Goal: Information Seeking & Learning: Compare options

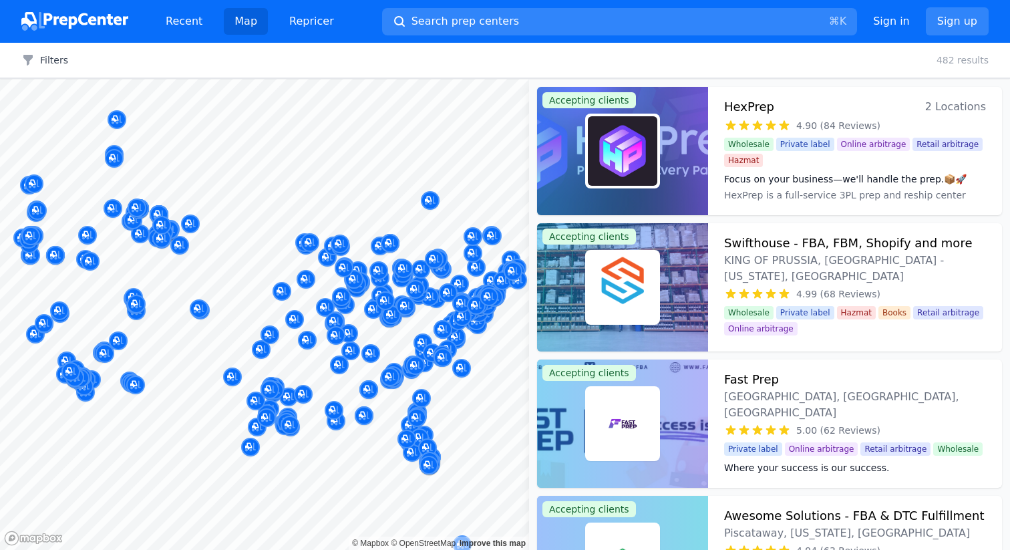
click at [669, 28] on button "Search prep centers ⌘ K" at bounding box center [619, 21] width 475 height 27
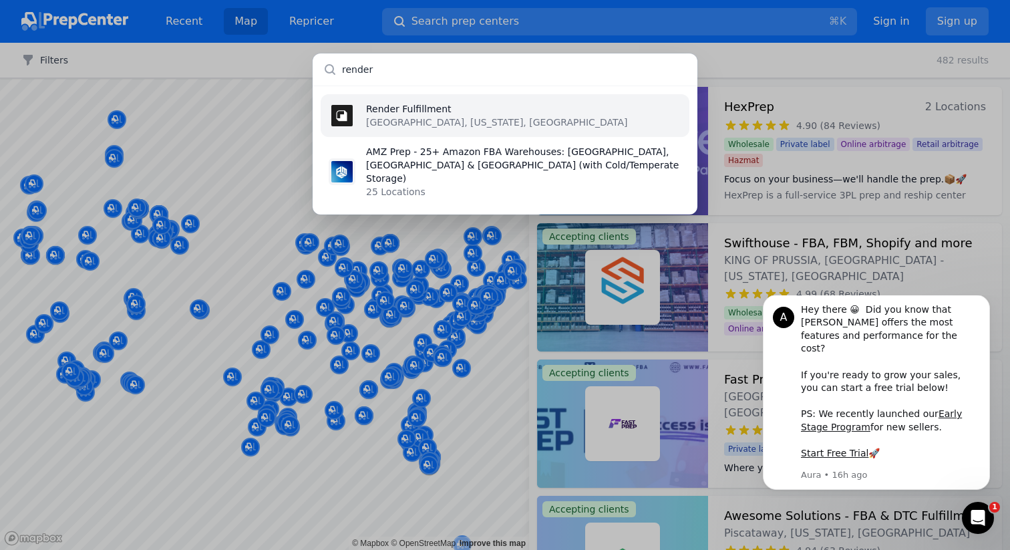
type input "render"
click at [518, 115] on li "Render Fulfillment [GEOGRAPHIC_DATA], [US_STATE], [GEOGRAPHIC_DATA]" at bounding box center [505, 115] width 369 height 43
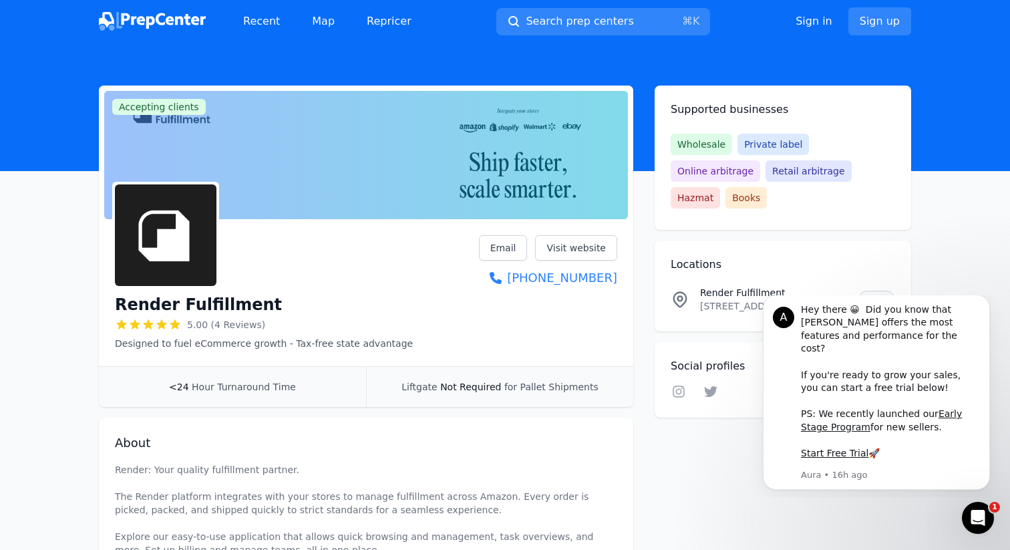
click at [868, 291] on link "View" at bounding box center [876, 299] width 37 height 17
click at [560, 25] on span "Search prep centers" at bounding box center [580, 21] width 108 height 16
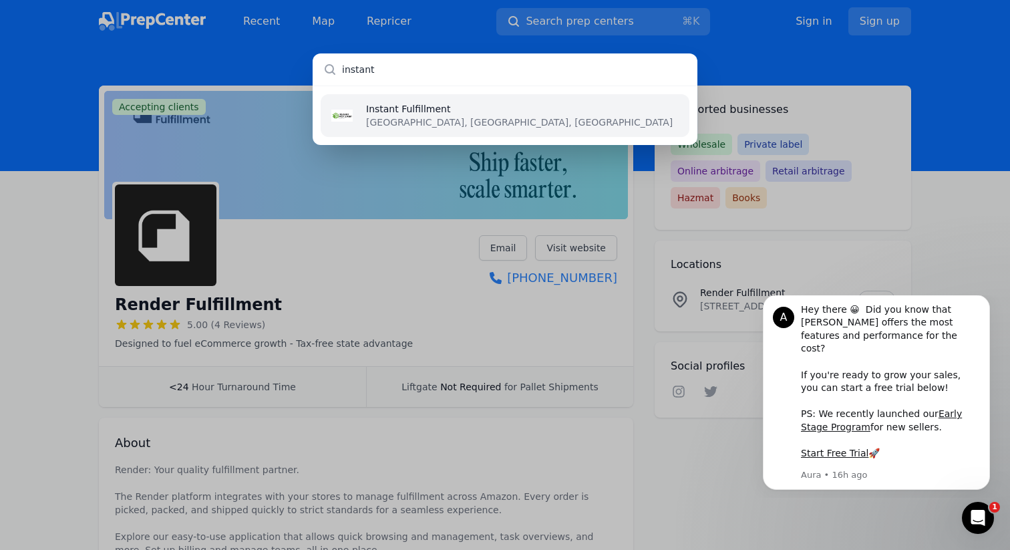
type input "instant"
click at [538, 89] on ul "Instant Fulfillment [GEOGRAPHIC_DATA], [GEOGRAPHIC_DATA], [GEOGRAPHIC_DATA]" at bounding box center [505, 114] width 385 height 59
click at [538, 100] on li "Instant Fulfillment [GEOGRAPHIC_DATA], [GEOGRAPHIC_DATA], [GEOGRAPHIC_DATA]" at bounding box center [505, 115] width 369 height 43
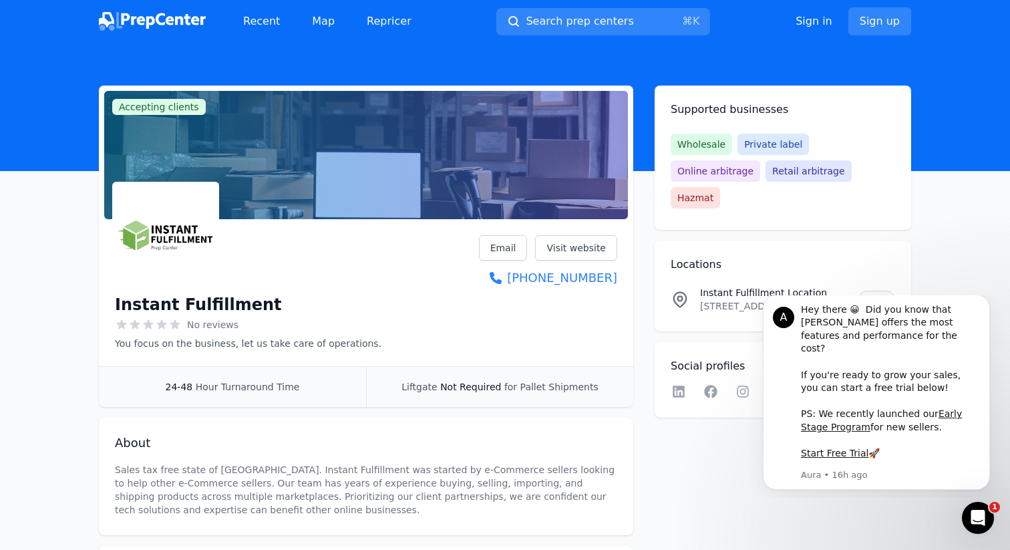
click at [872, 291] on link "View" at bounding box center [876, 299] width 37 height 17
click at [582, 19] on span "Search prep centers" at bounding box center [580, 21] width 108 height 16
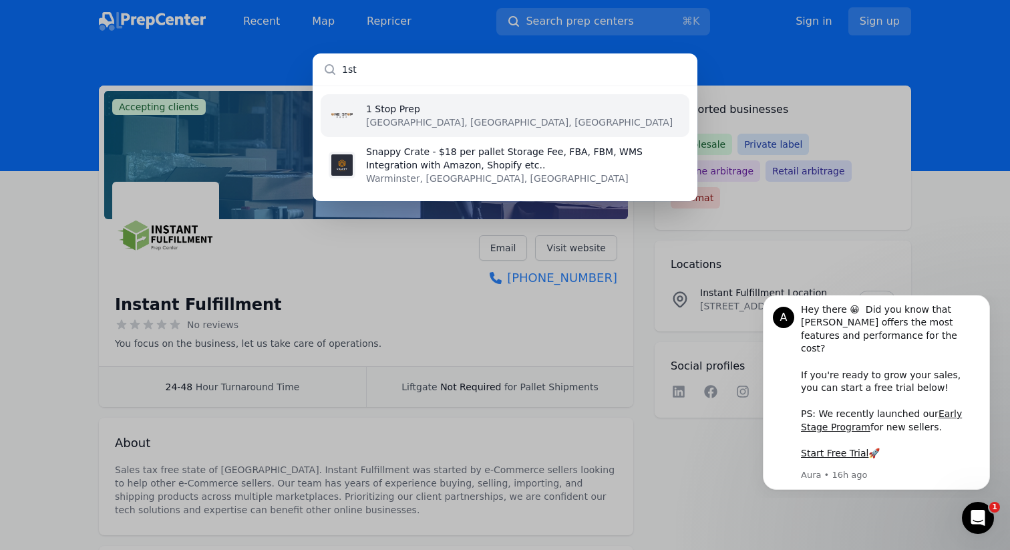
type input "1st"
click at [402, 99] on li "1 Stop Prep [GEOGRAPHIC_DATA], [GEOGRAPHIC_DATA], [GEOGRAPHIC_DATA]" at bounding box center [505, 115] width 369 height 43
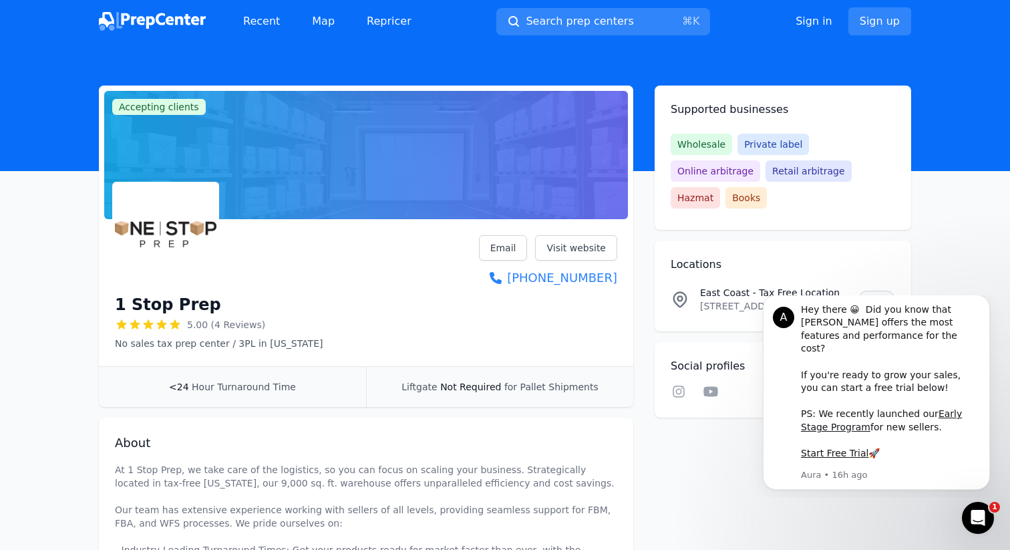
click at [870, 291] on link "View" at bounding box center [876, 299] width 37 height 17
click at [596, 27] on span "Search prep centers" at bounding box center [580, 21] width 108 height 16
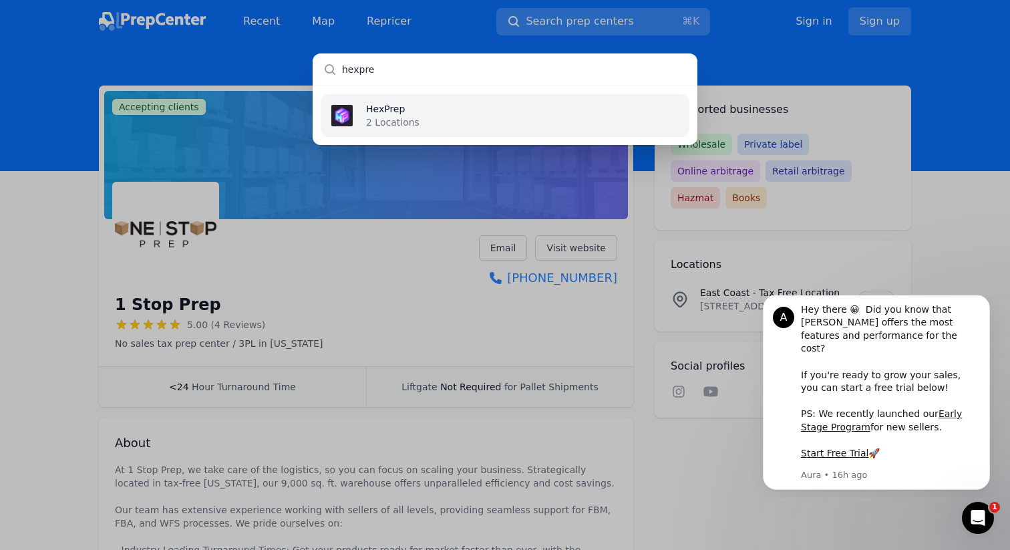
type input "hexprep"
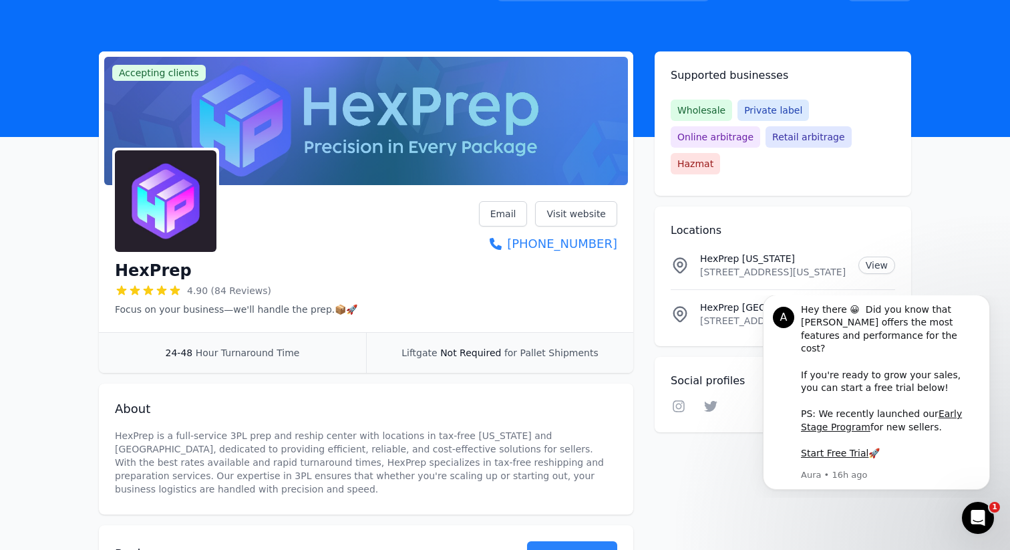
scroll to position [45, 0]
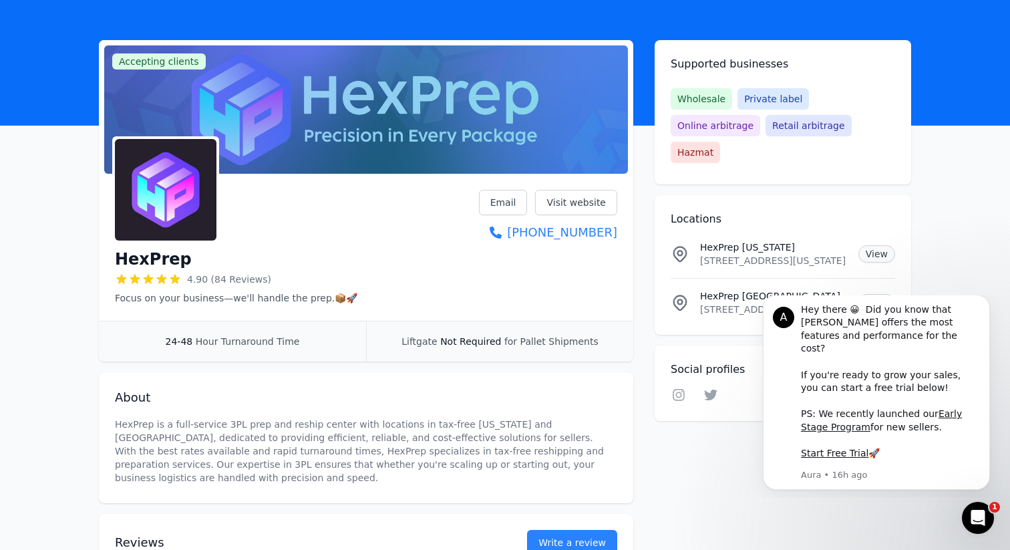
click at [884, 245] on link "View" at bounding box center [876, 253] width 37 height 17
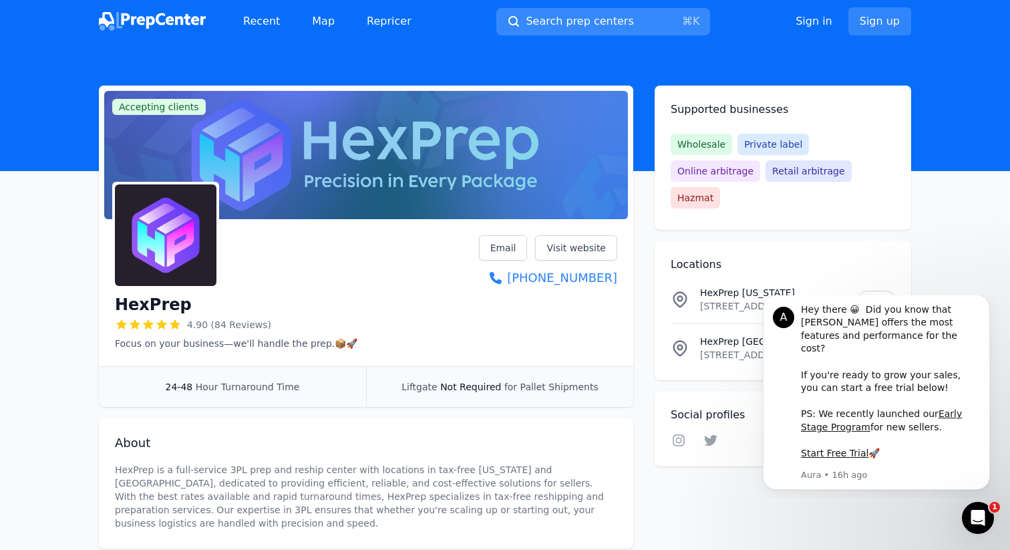
click at [590, 17] on span "Search prep centers" at bounding box center [580, 21] width 108 height 16
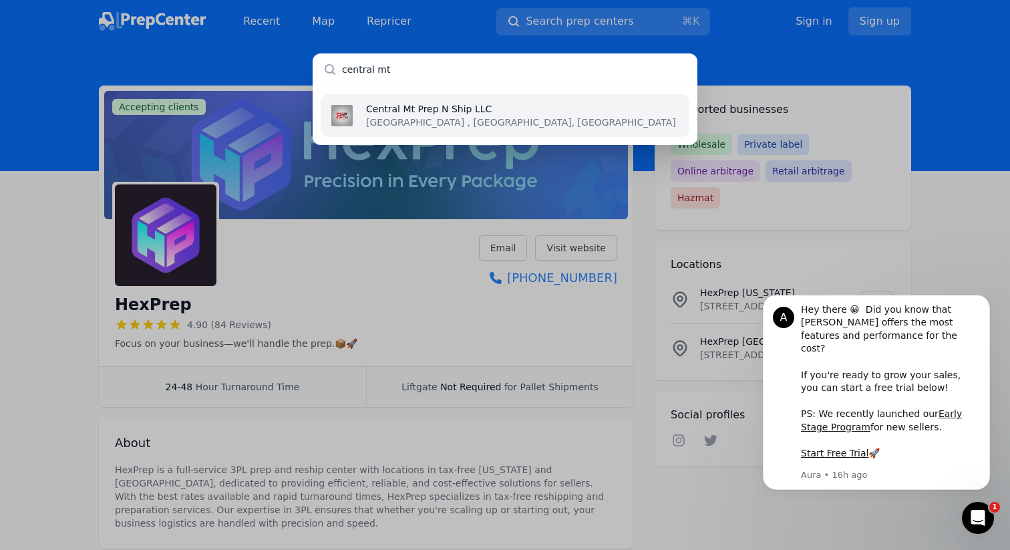
type input "central mt"
click at [512, 108] on li "Central Mt Prep N Ship LLC [GEOGRAPHIC_DATA] , [GEOGRAPHIC_DATA], [GEOGRAPHIC_D…" at bounding box center [505, 115] width 369 height 43
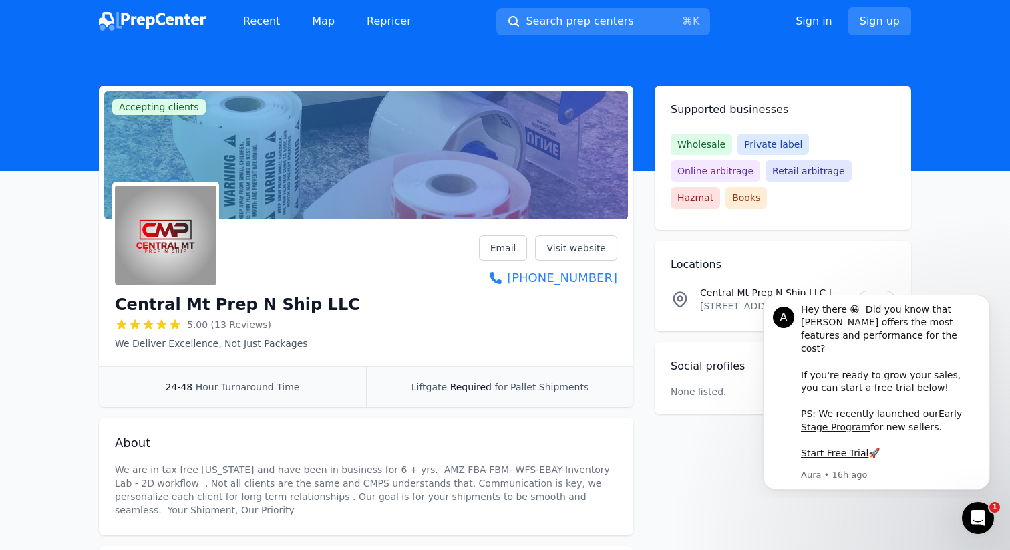
click at [858, 286] on div "Central Mt Prep N Ship LLC Location [STREET_ADDRESS] View" at bounding box center [783, 299] width 224 height 27
click at [867, 291] on link "View" at bounding box center [876, 299] width 37 height 17
click at [542, 0] on div "Recent Map Repricer Search prep centers ⌘ K Open main menu Sign in Sign up" at bounding box center [505, 21] width 812 height 43
click at [542, 11] on button "Search prep centers ⌘ K" at bounding box center [603, 21] width 214 height 27
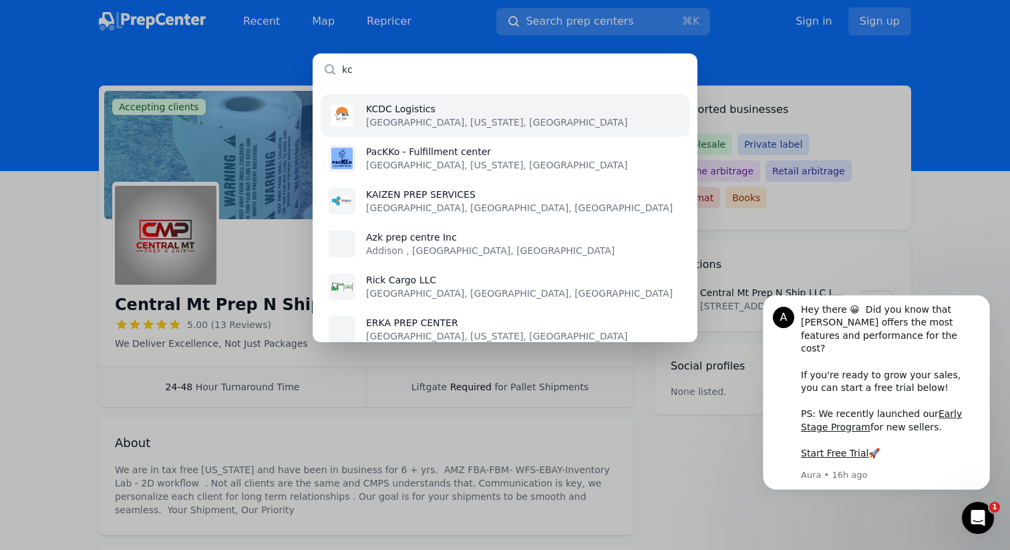
type input "kcd"
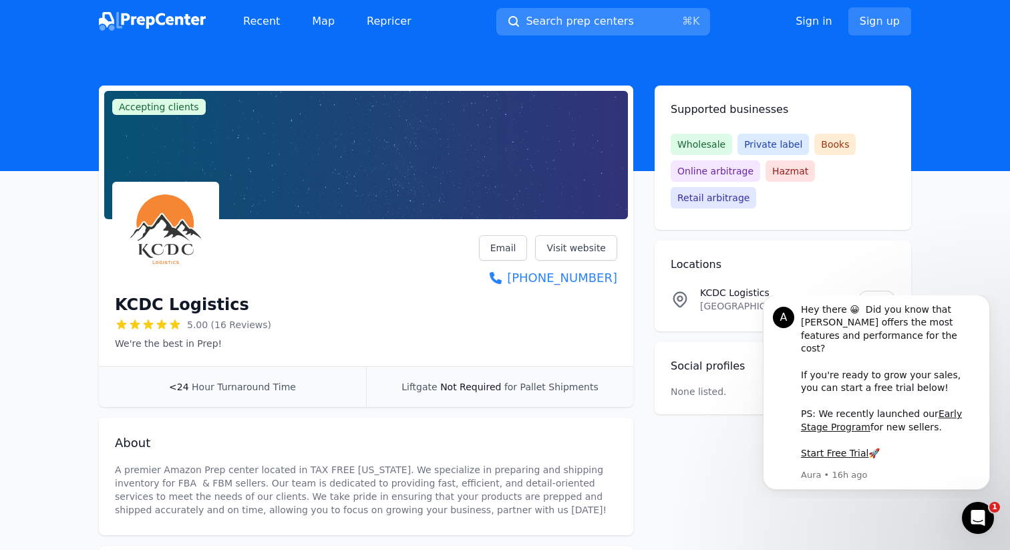
click at [576, 27] on span "Search prep centers" at bounding box center [580, 21] width 108 height 16
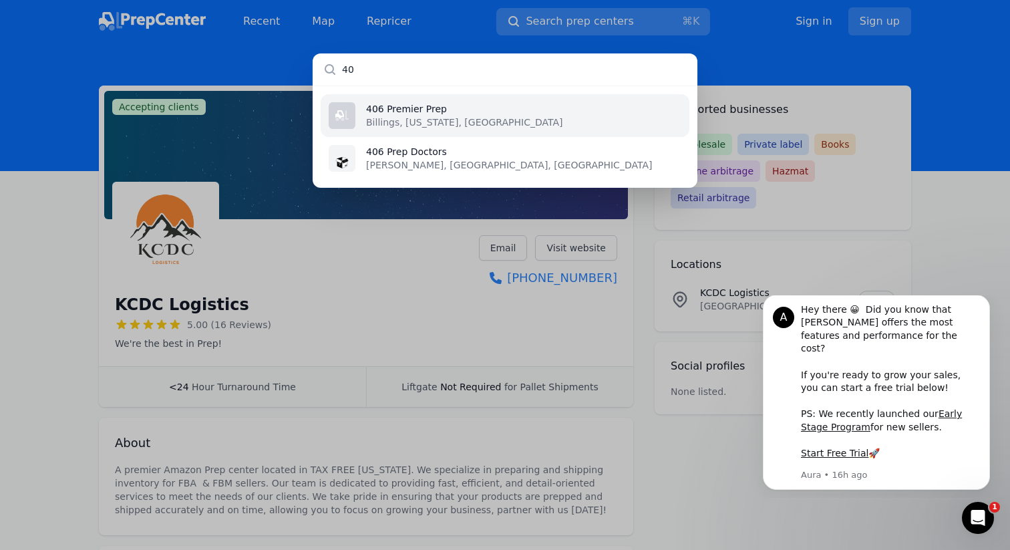
type input "406"
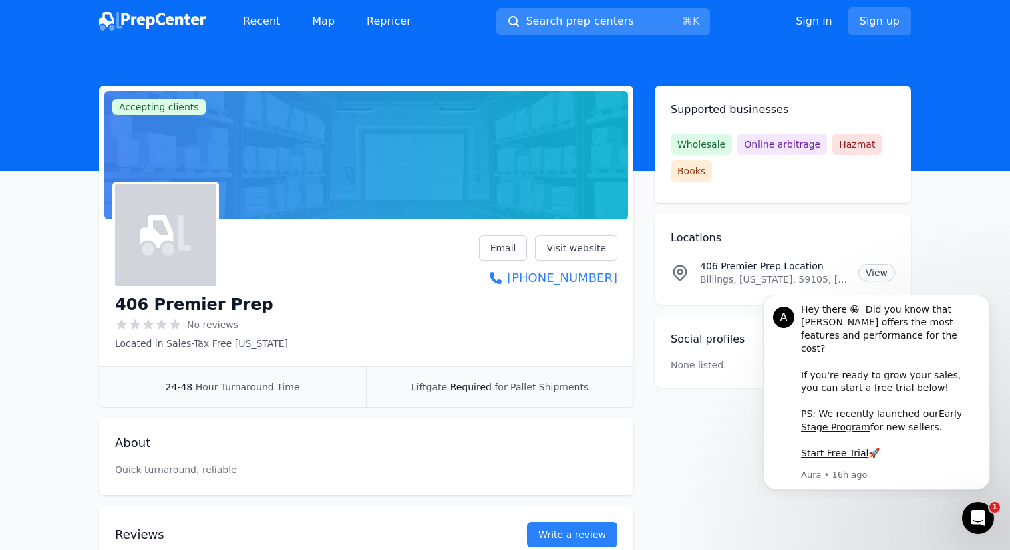
click at [558, 17] on span "Search prep centers" at bounding box center [580, 21] width 108 height 16
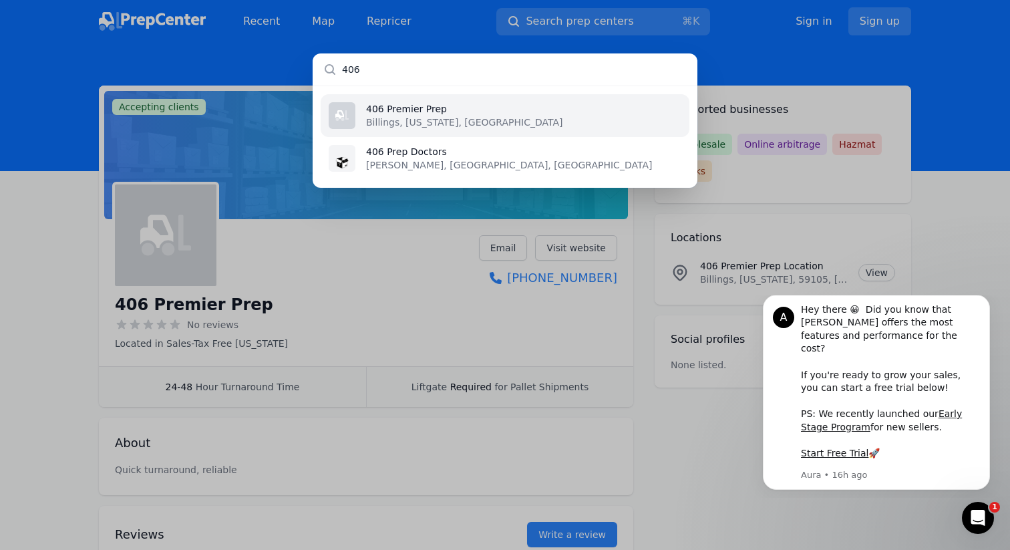
type input "406"
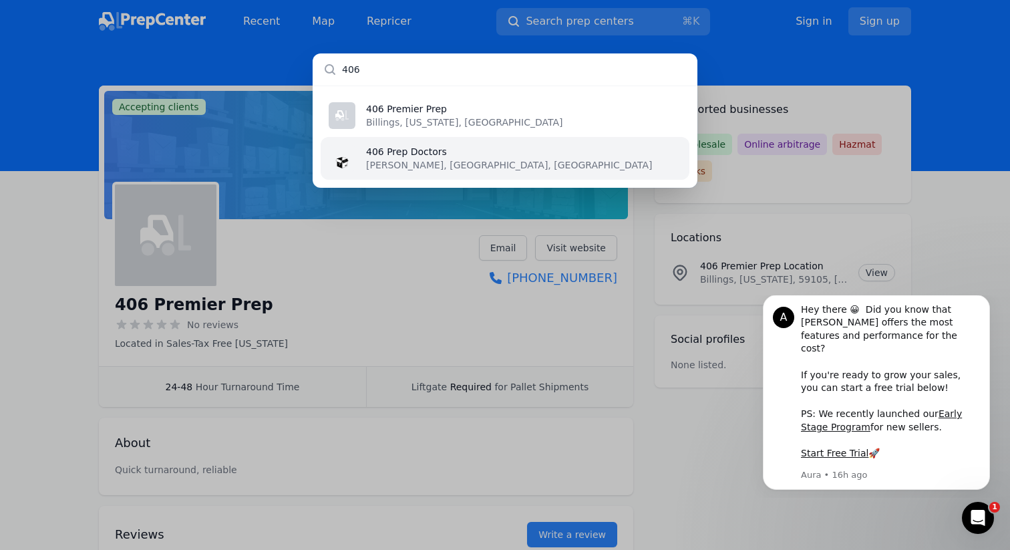
click at [486, 156] on li "[STREET_ADDRESS][PERSON_NAME]" at bounding box center [505, 158] width 369 height 43
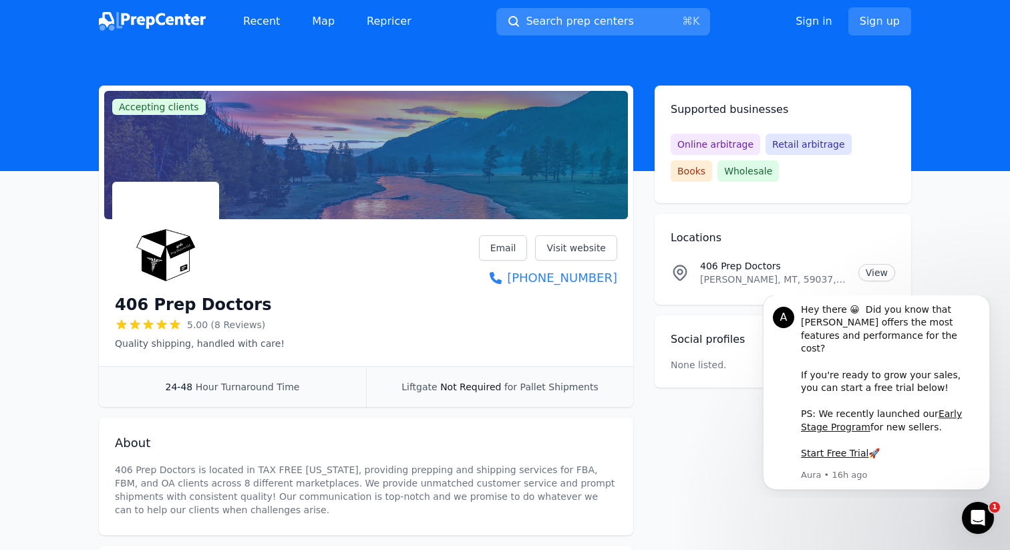
click at [556, 20] on span "Search prep centers" at bounding box center [580, 21] width 108 height 16
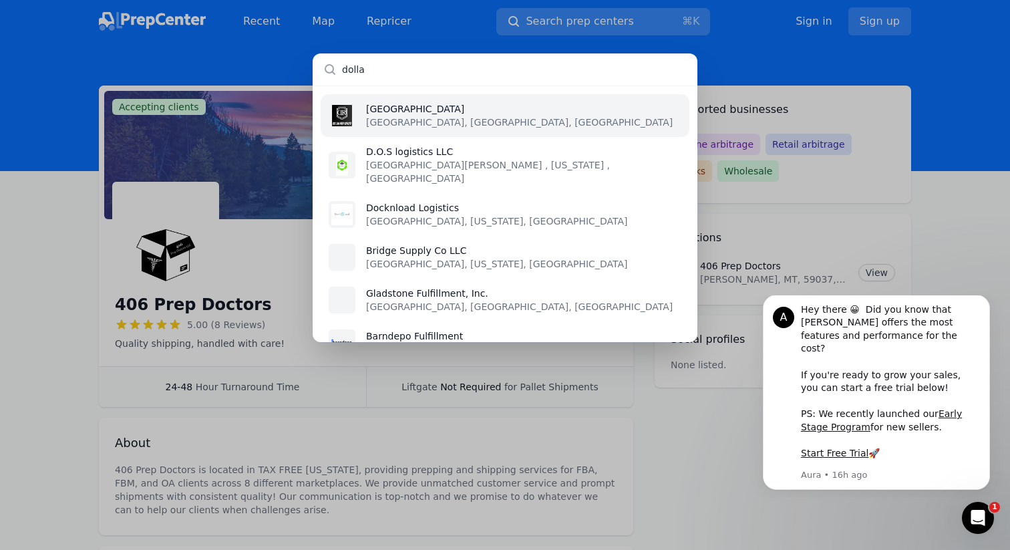
type input "dollan"
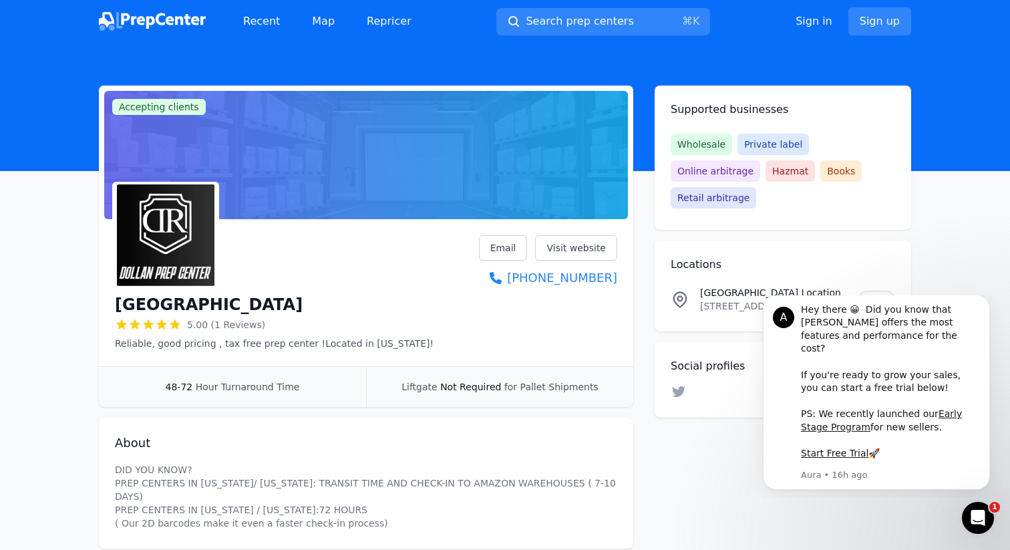
click at [866, 291] on link "View" at bounding box center [876, 299] width 37 height 17
click at [547, 248] on link "Visit website" at bounding box center [576, 247] width 82 height 25
click at [554, 242] on link "Visit website" at bounding box center [576, 247] width 82 height 25
click at [549, 12] on button "Search prep centers ⌘ K" at bounding box center [603, 21] width 214 height 27
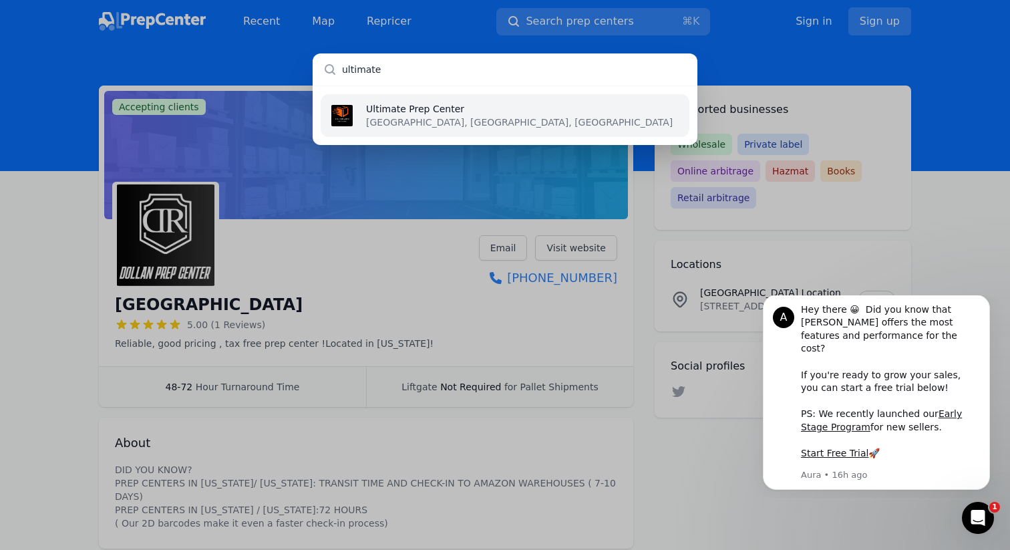
type input "ultimate"
click at [522, 104] on li "Ultimate Prep Center [GEOGRAPHIC_DATA], [GEOGRAPHIC_DATA], [GEOGRAPHIC_DATA]" at bounding box center [505, 115] width 369 height 43
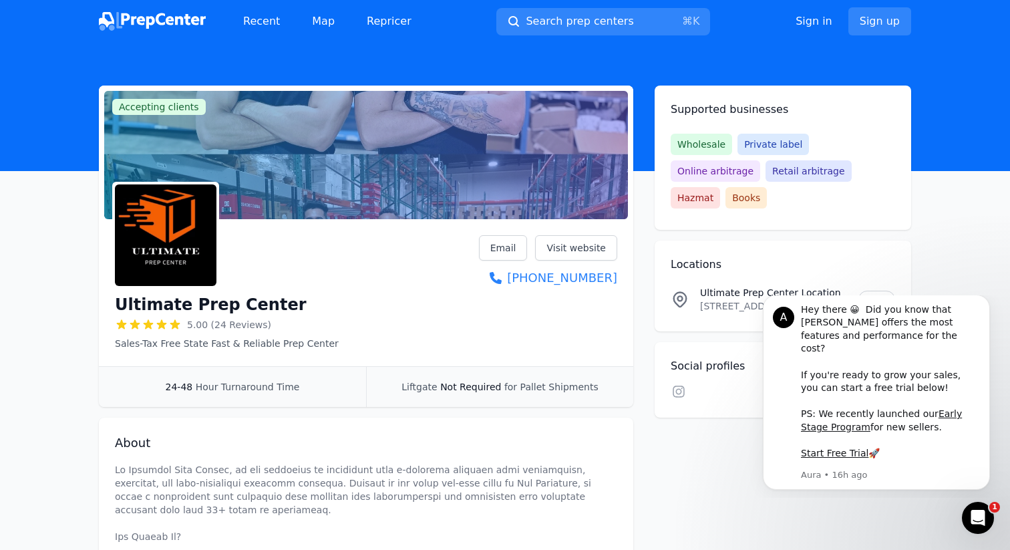
click at [554, 232] on div "Ultimate Prep Center 5.00 (24 Reviews) Sales-Tax Free State Fast & Reliable Pre…" at bounding box center [366, 295] width 534 height 142
click at [557, 238] on link "Visit website" at bounding box center [576, 247] width 82 height 25
click at [864, 291] on link "View" at bounding box center [876, 299] width 37 height 17
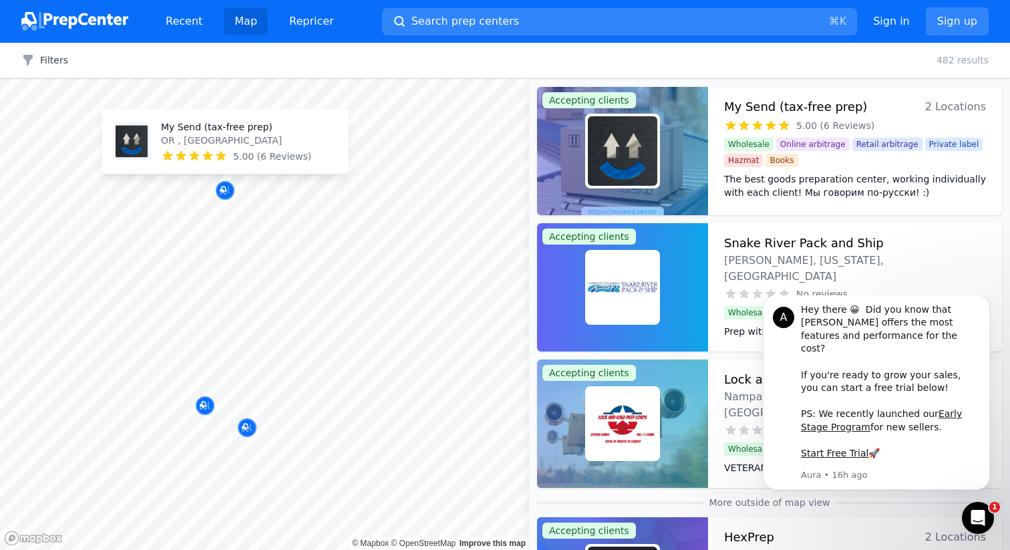
click at [226, 126] on p "My Send (tax-free prep)" at bounding box center [236, 126] width 150 height 13
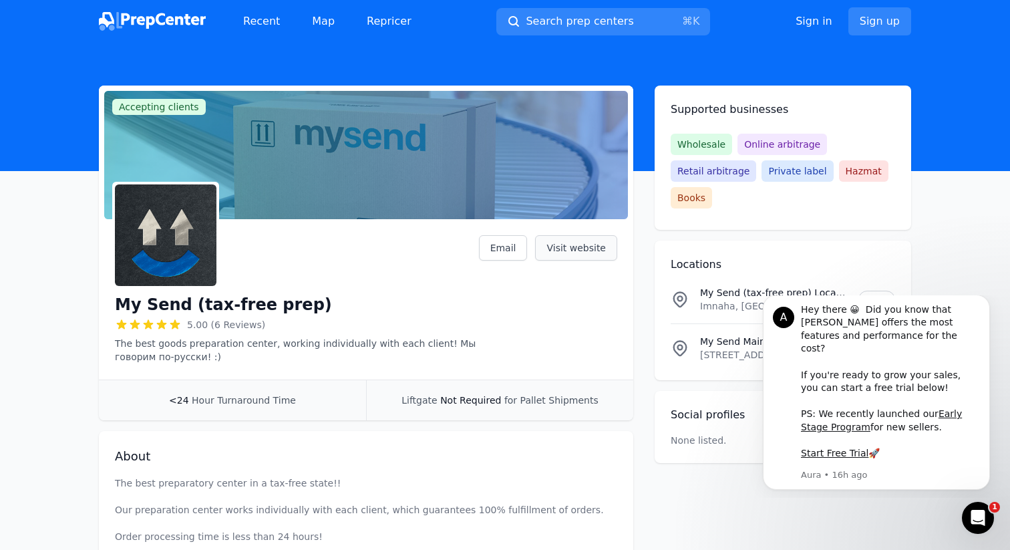
click at [564, 251] on link "Visit website" at bounding box center [576, 247] width 82 height 25
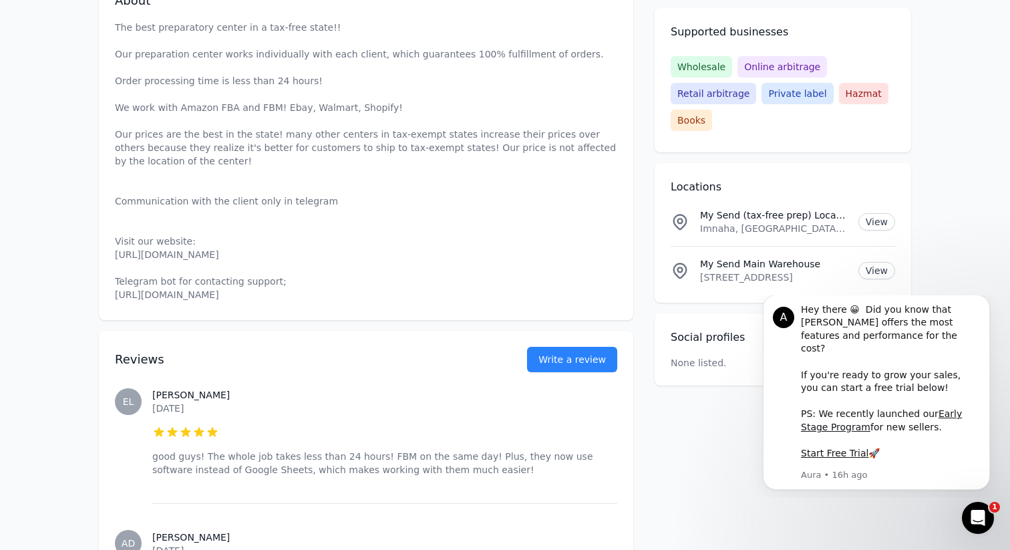
scroll to position [457, 0]
